Goal: Transaction & Acquisition: Purchase product/service

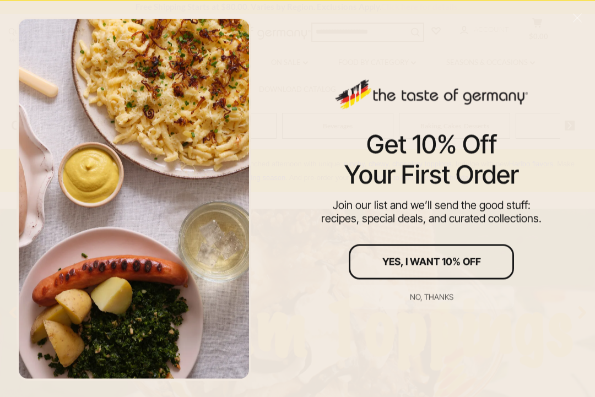
click at [418, 295] on div "No, thanks" at bounding box center [432, 297] width 44 height 8
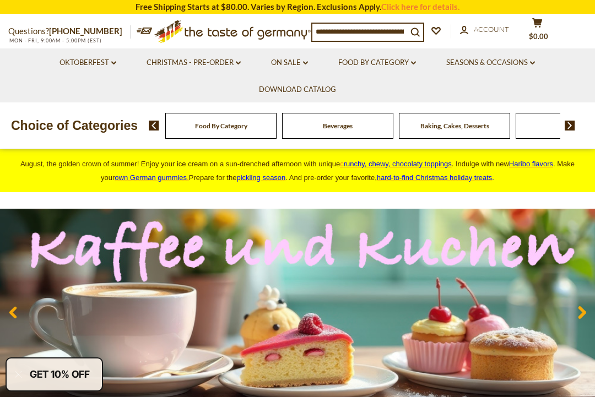
click at [416, 62] on icon at bounding box center [413, 62] width 5 height 3
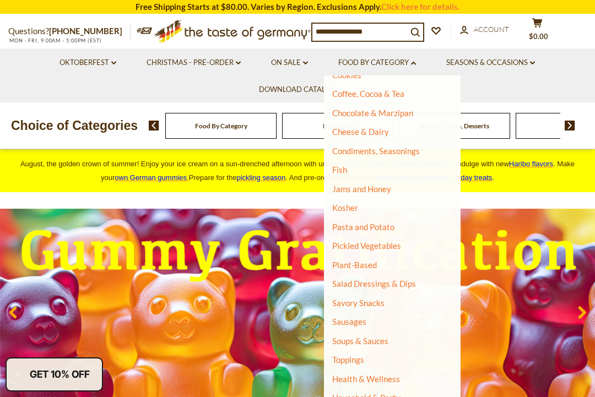
scroll to position [168, 0]
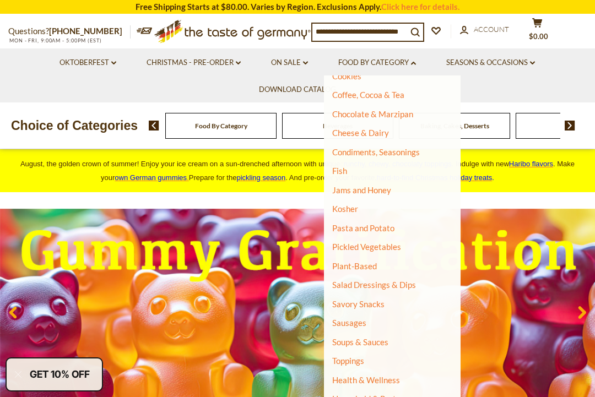
click at [390, 185] on link "Jams and Honey" at bounding box center [361, 190] width 59 height 10
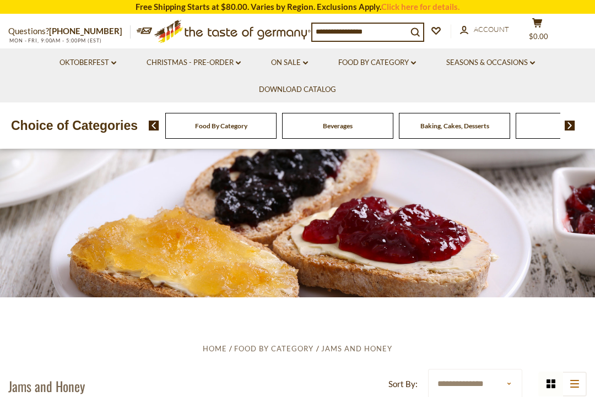
click at [487, 29] on span "Account" at bounding box center [491, 29] width 35 height 9
click at [385, 281] on div at bounding box center [297, 223] width 595 height 149
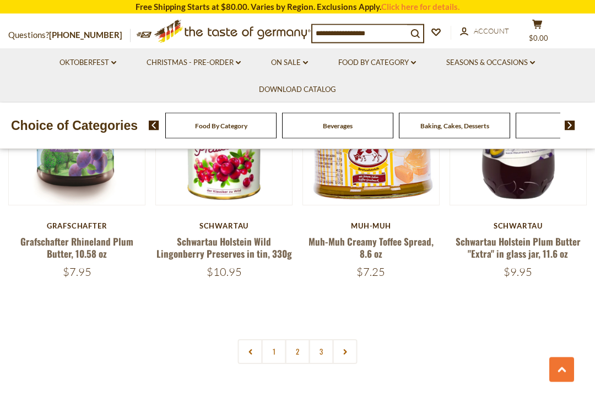
scroll to position [2337, 0]
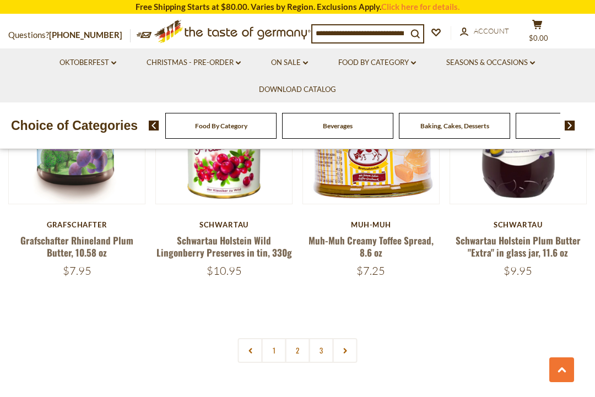
click at [300, 345] on link "2" at bounding box center [298, 350] width 25 height 25
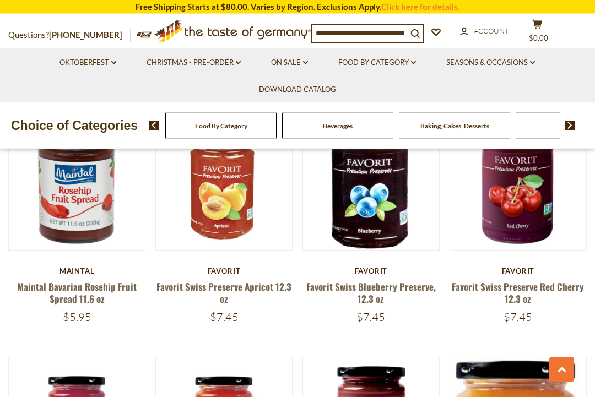
scroll to position [2035, 0]
click at [526, 284] on link "Favorit Swiss Preserve Red Cherry 12.3 oz" at bounding box center [518, 292] width 132 height 25
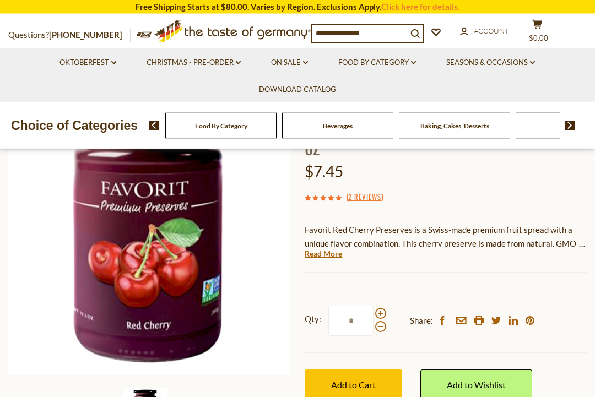
scroll to position [115, 0]
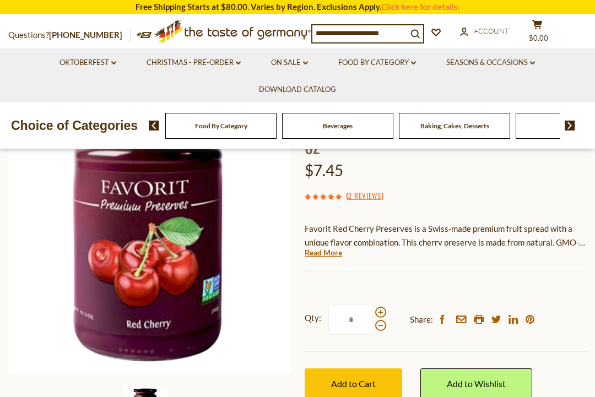
click at [383, 308] on span at bounding box center [380, 312] width 11 height 11
click at [374, 308] on input "*" at bounding box center [351, 320] width 45 height 30
type input "*"
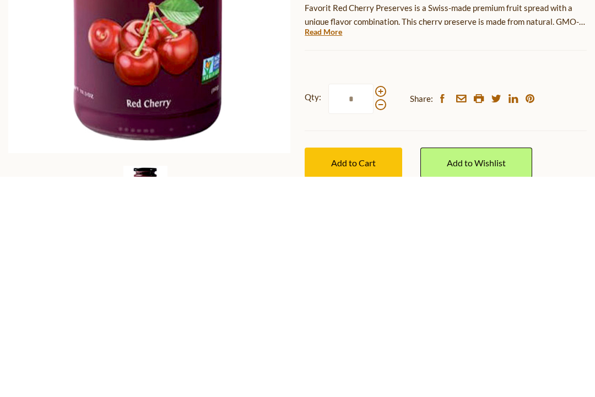
click at [361, 379] on span "Add to Cart" at bounding box center [353, 384] width 45 height 10
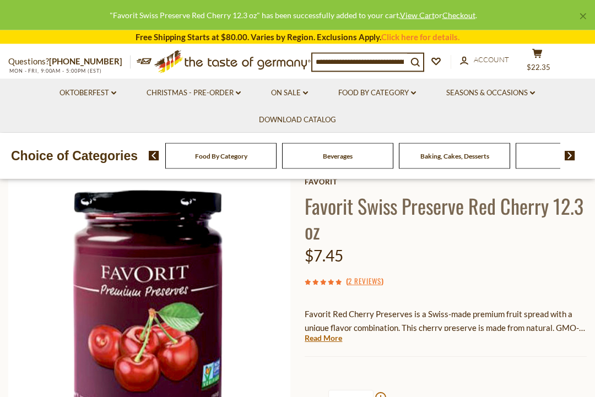
scroll to position [0, 0]
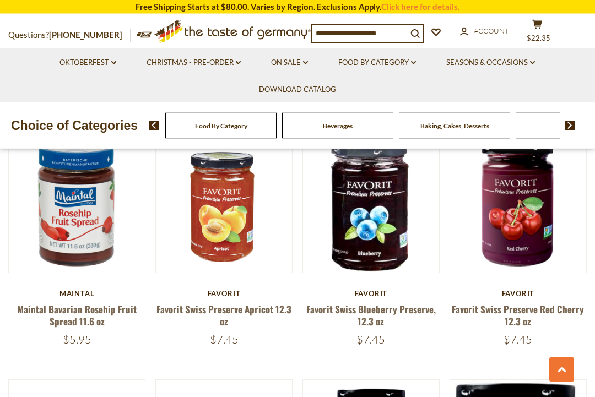
scroll to position [2011, 0]
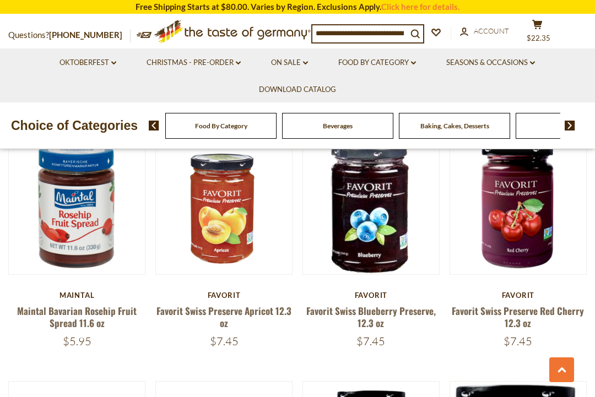
click at [235, 307] on link "Favorit Swiss Preserve Apricot 12.3 oz" at bounding box center [224, 316] width 135 height 25
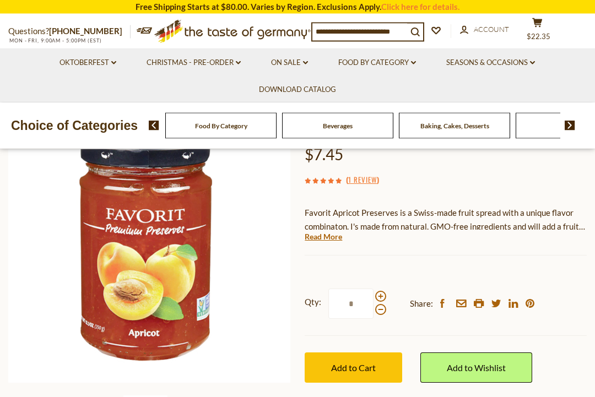
scroll to position [106, 0]
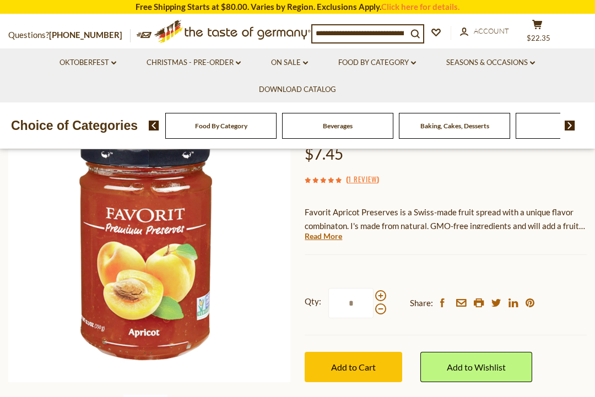
click at [369, 363] on span "Add to Cart" at bounding box center [353, 367] width 45 height 10
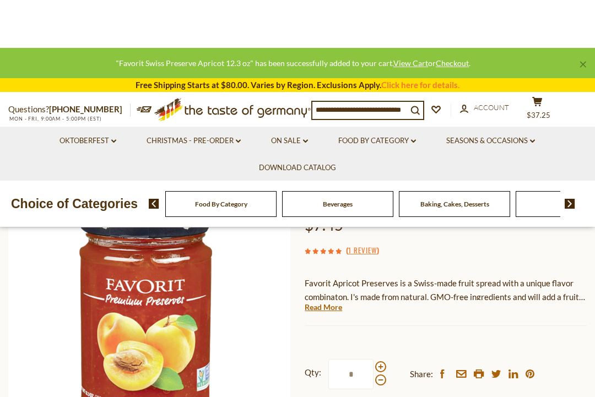
scroll to position [0, 0]
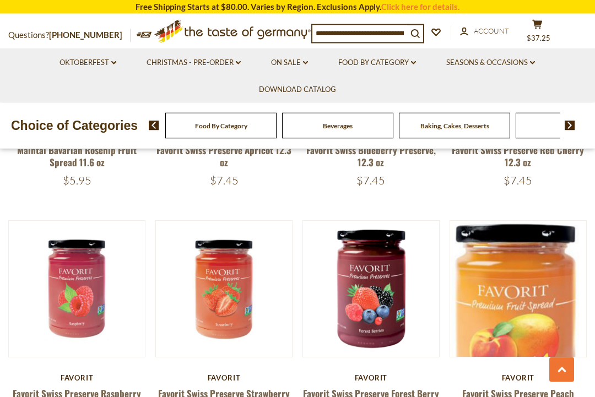
scroll to position [2177, 0]
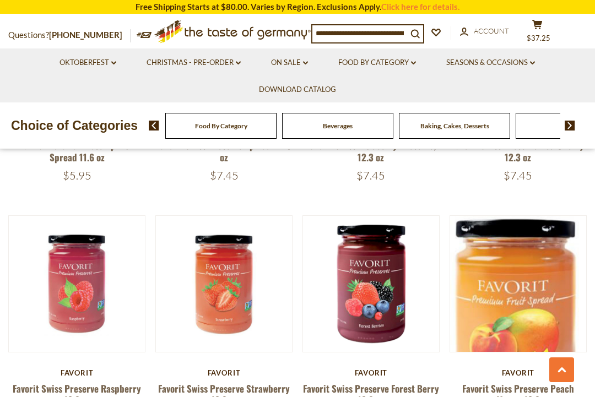
click at [379, 374] on div "Favorit Favorit Swiss Preserve Forest [PERSON_NAME] 12.3 oz $7.45" at bounding box center [371, 397] width 137 height 57
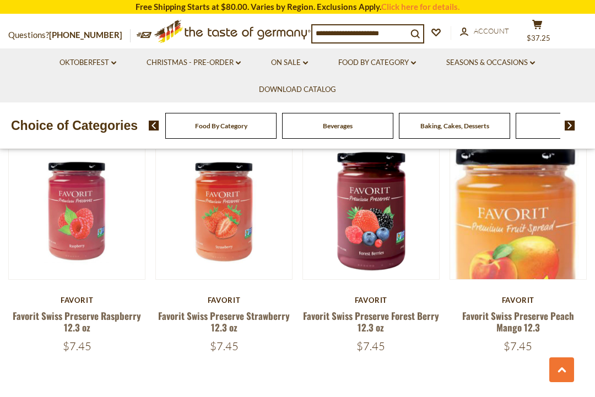
scroll to position [2251, 0]
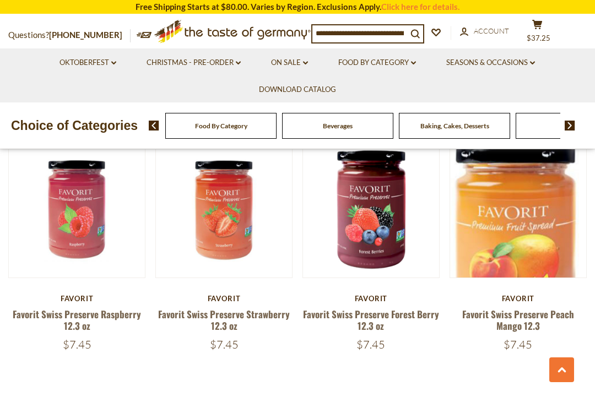
click at [377, 294] on div "Favorit" at bounding box center [371, 298] width 137 height 9
click at [385, 308] on link "Favorit Swiss Preserve Forest Berry 12.3 oz" at bounding box center [371, 320] width 136 height 25
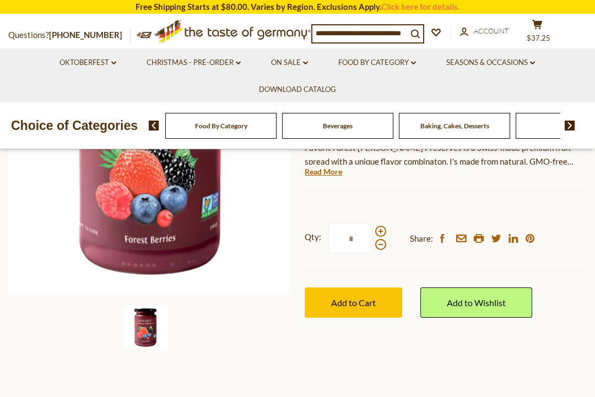
scroll to position [192, 0]
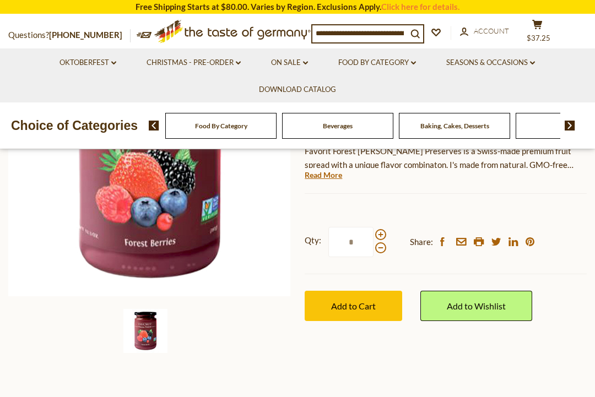
click at [383, 230] on span at bounding box center [380, 234] width 11 height 11
click at [374, 230] on input "*" at bounding box center [351, 242] width 45 height 30
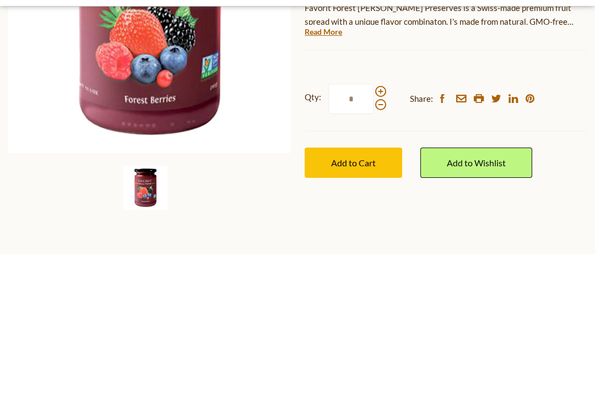
click at [384, 243] on span at bounding box center [380, 248] width 11 height 11
click at [374, 227] on input "*" at bounding box center [351, 242] width 45 height 30
click at [381, 243] on span at bounding box center [380, 248] width 11 height 11
click at [374, 227] on input "*" at bounding box center [351, 242] width 45 height 30
click at [384, 243] on span at bounding box center [380, 248] width 11 height 11
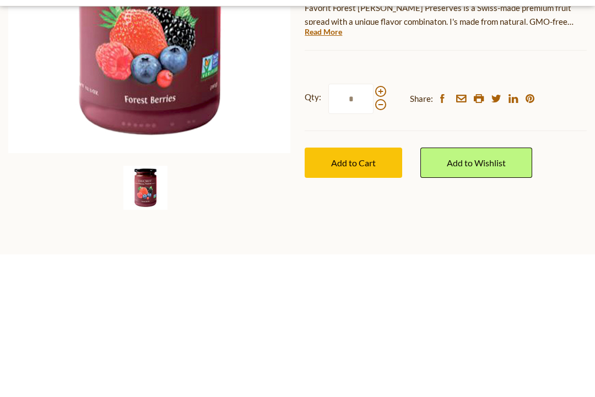
click at [374, 227] on input "*" at bounding box center [351, 242] width 45 height 30
click at [384, 229] on span at bounding box center [380, 234] width 11 height 11
click at [374, 227] on input "*" at bounding box center [351, 242] width 45 height 30
type input "*"
click at [368, 301] on span "Add to Cart" at bounding box center [353, 306] width 45 height 10
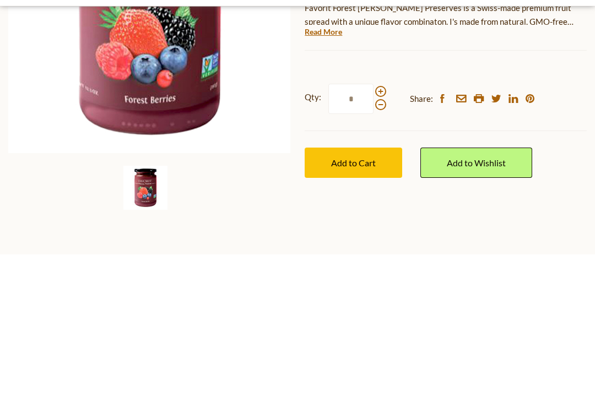
scroll to position [336, 0]
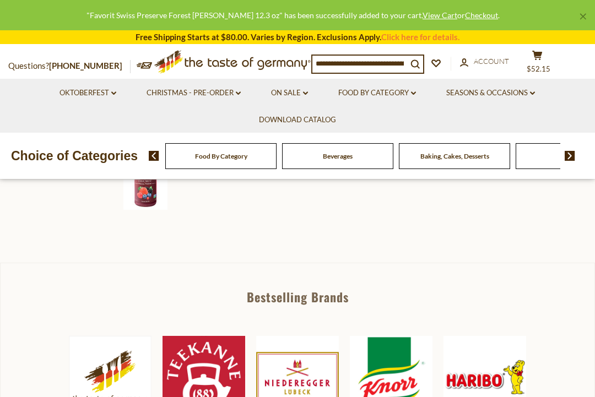
click at [553, 60] on button "cart $52.15" at bounding box center [537, 64] width 33 height 28
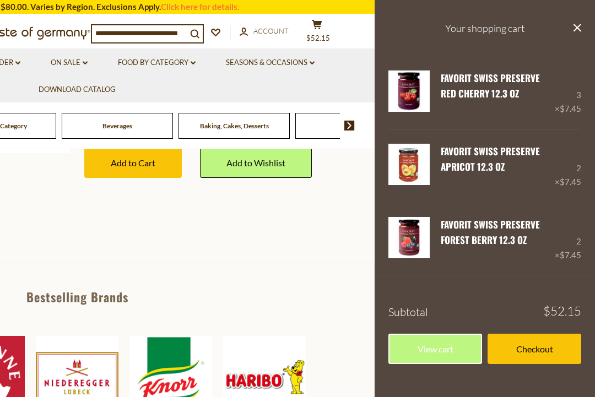
click at [550, 349] on link "Checkout" at bounding box center [535, 349] width 94 height 30
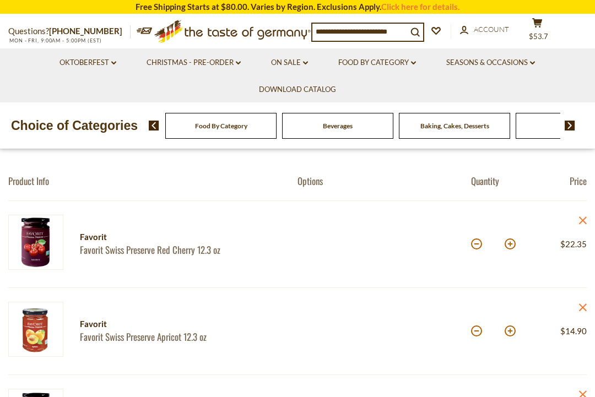
scroll to position [93, 0]
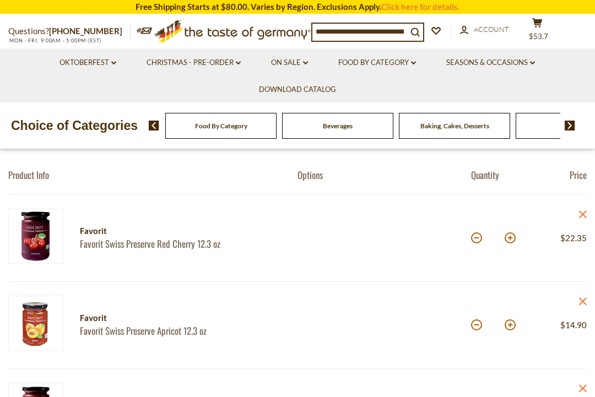
click at [478, 237] on button at bounding box center [476, 238] width 11 height 11
click at [481, 237] on button at bounding box center [476, 238] width 11 height 11
type input "*"
click at [484, 235] on input "*" at bounding box center [493, 238] width 19 height 30
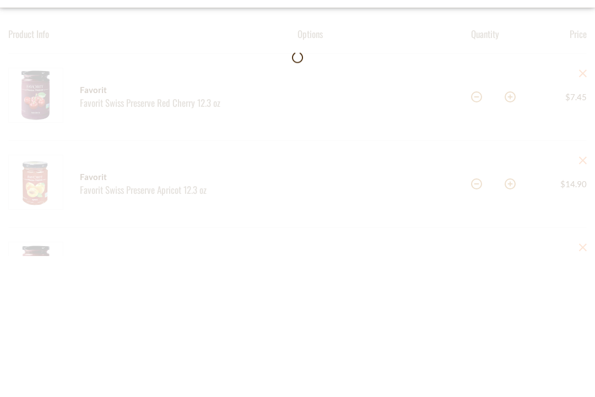
scroll to position [234, 0]
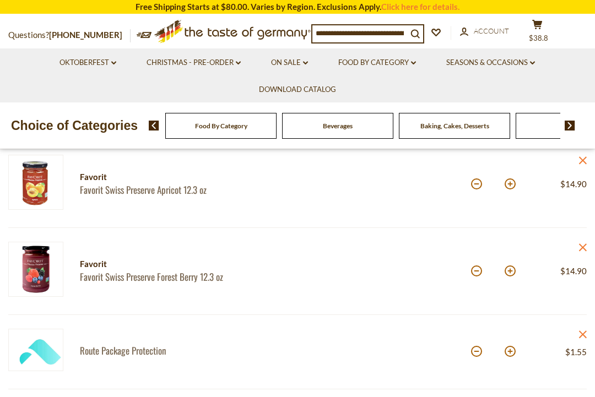
click at [479, 184] on button at bounding box center [476, 184] width 11 height 11
type input "*"
click at [485, 186] on input "*" at bounding box center [493, 184] width 19 height 30
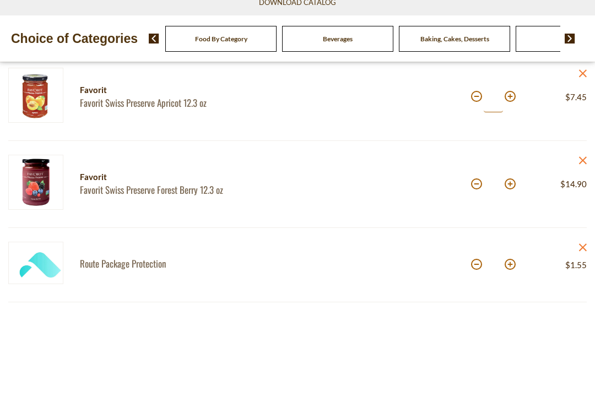
scroll to position [321, 0]
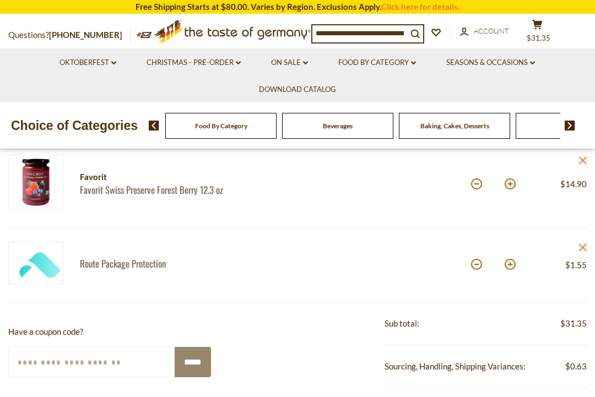
click at [482, 184] on button at bounding box center [476, 184] width 11 height 11
type input "*"
click at [478, 182] on button at bounding box center [476, 184] width 11 height 11
type input "*"
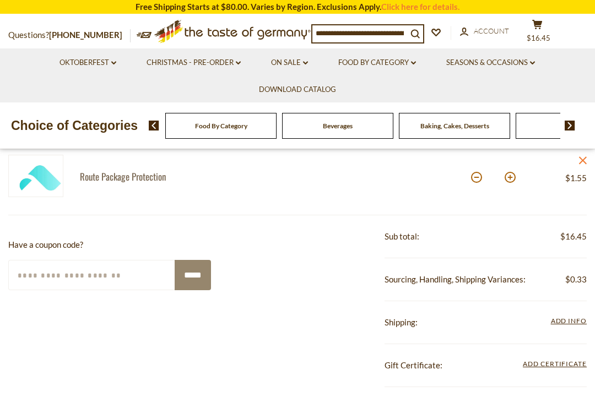
click at [479, 180] on button at bounding box center [476, 177] width 11 height 11
type input "*"
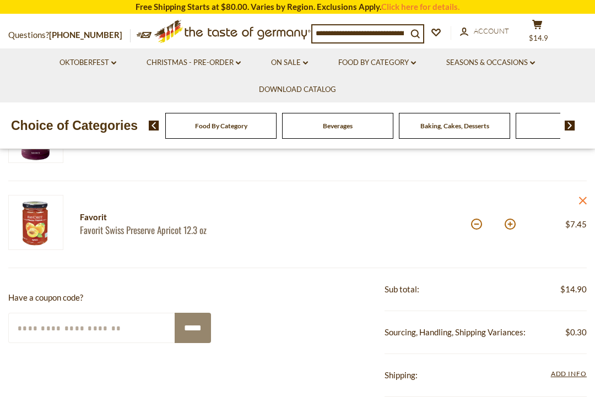
scroll to position [191, 0]
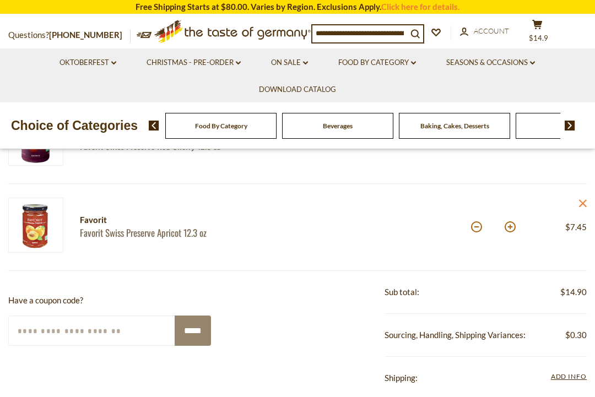
click at [475, 230] on button at bounding box center [476, 227] width 11 height 11
type input "*"
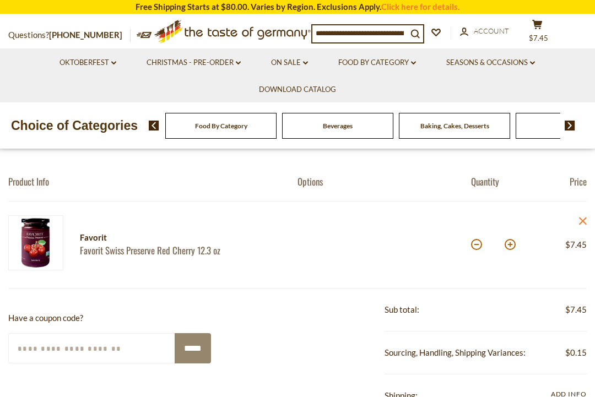
scroll to position [85, 0]
click at [478, 248] on button at bounding box center [476, 245] width 11 height 11
type input "*"
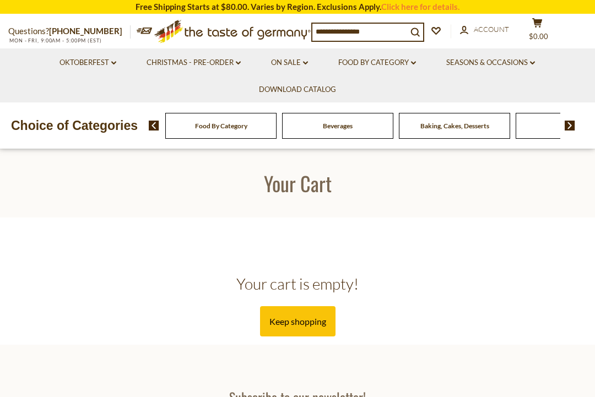
scroll to position [107, 0]
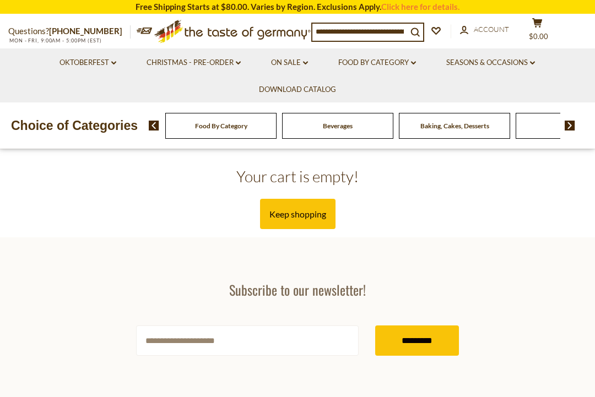
click at [469, 30] on icon "account" at bounding box center [464, 30] width 8 height 8
